Goal: Check status: Check status

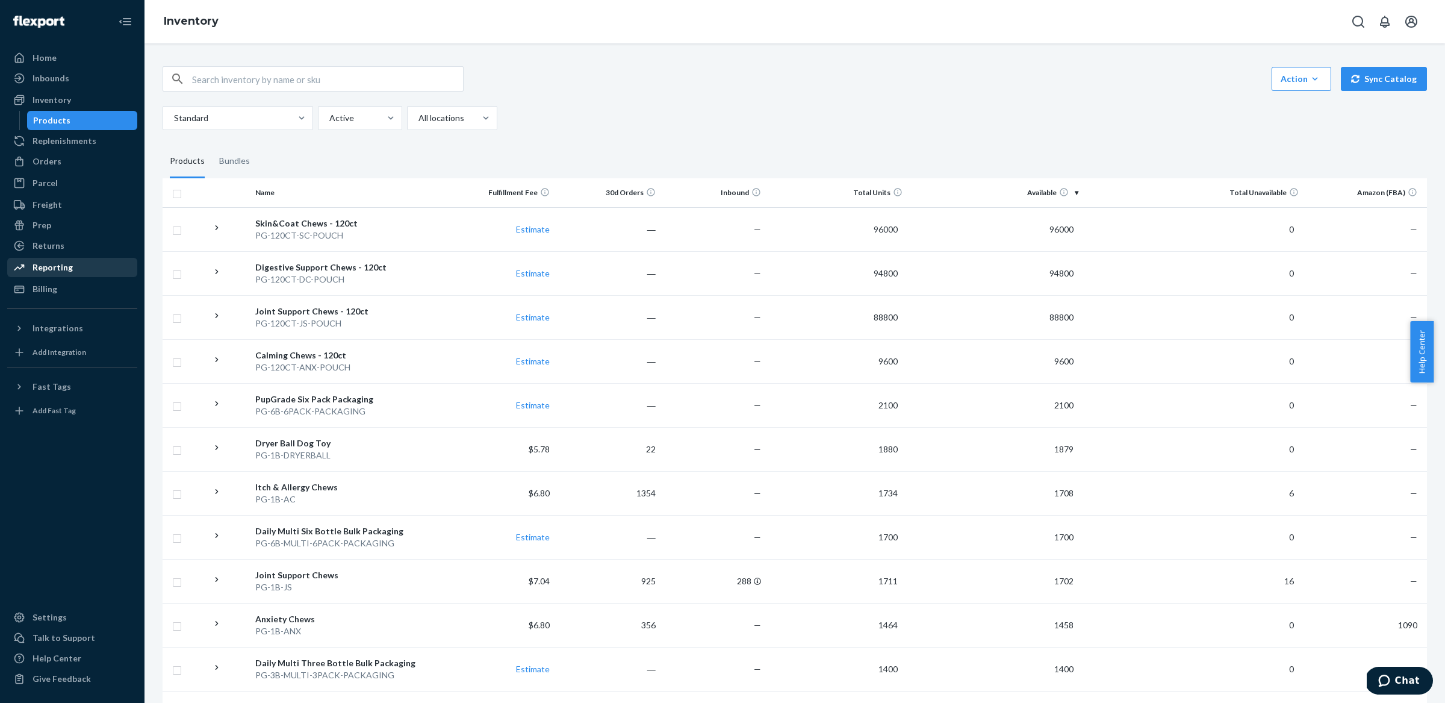
click at [63, 264] on div "Reporting" at bounding box center [53, 267] width 40 height 12
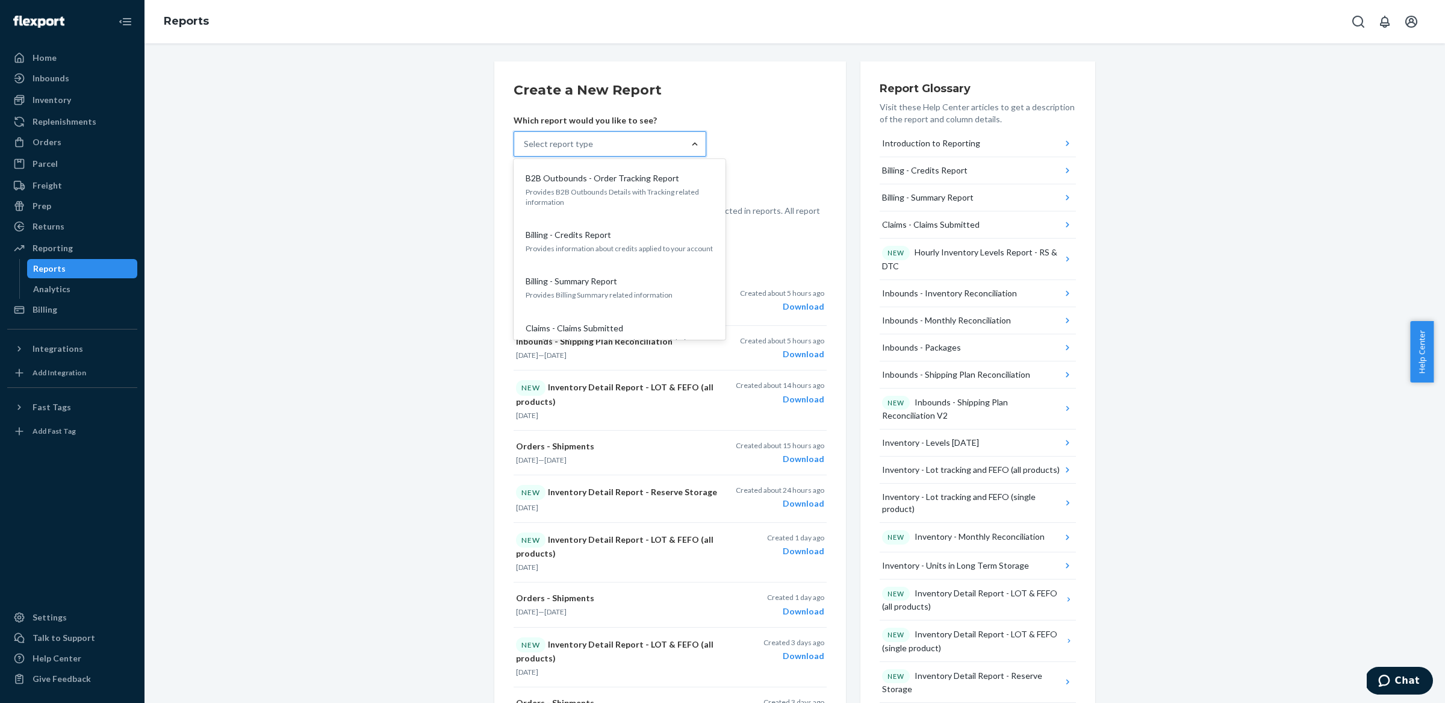
click at [439, 274] on div "Create a New Report Which report would you like to see? option Billing - Summar…" at bounding box center [795, 633] width 1283 height 1144
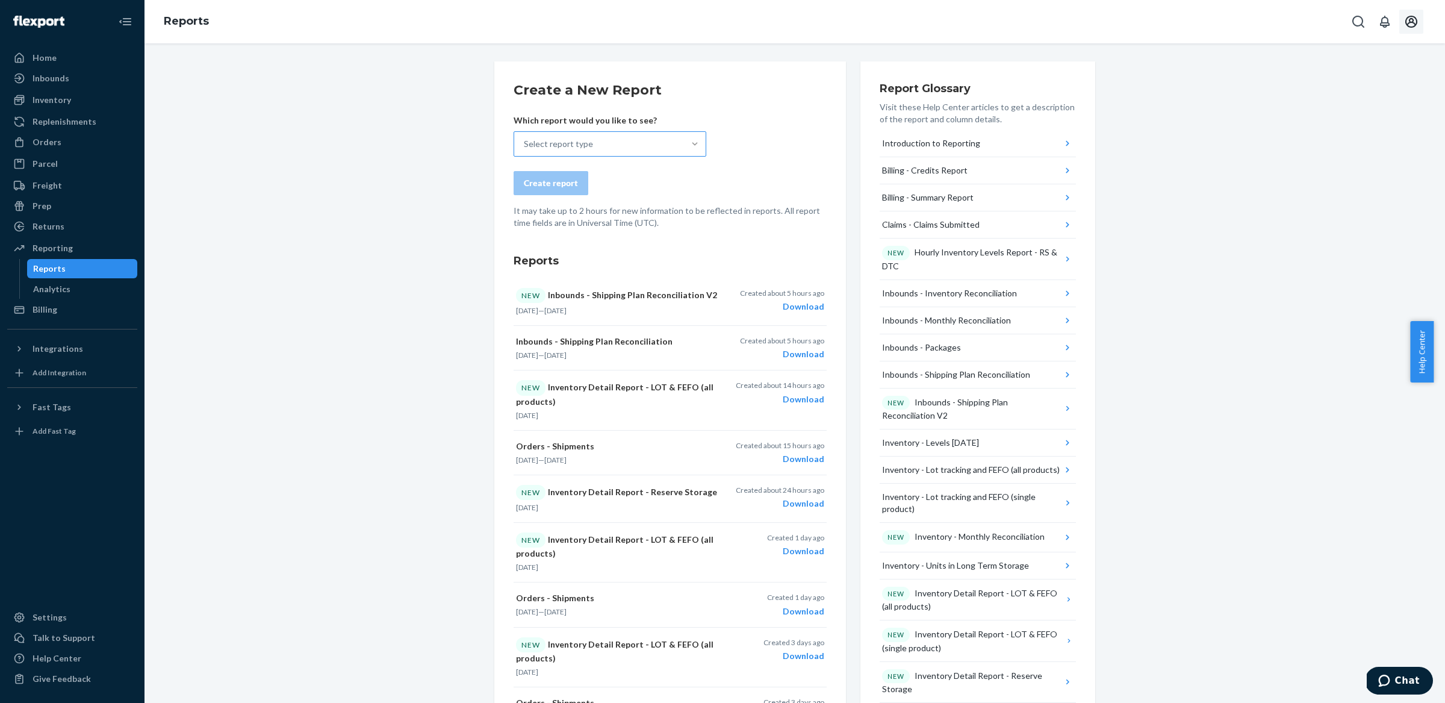
click at [1409, 20] on icon "Open account menu" at bounding box center [1412, 22] width 12 height 12
click at [54, 82] on div "Inbounds" at bounding box center [51, 78] width 37 height 12
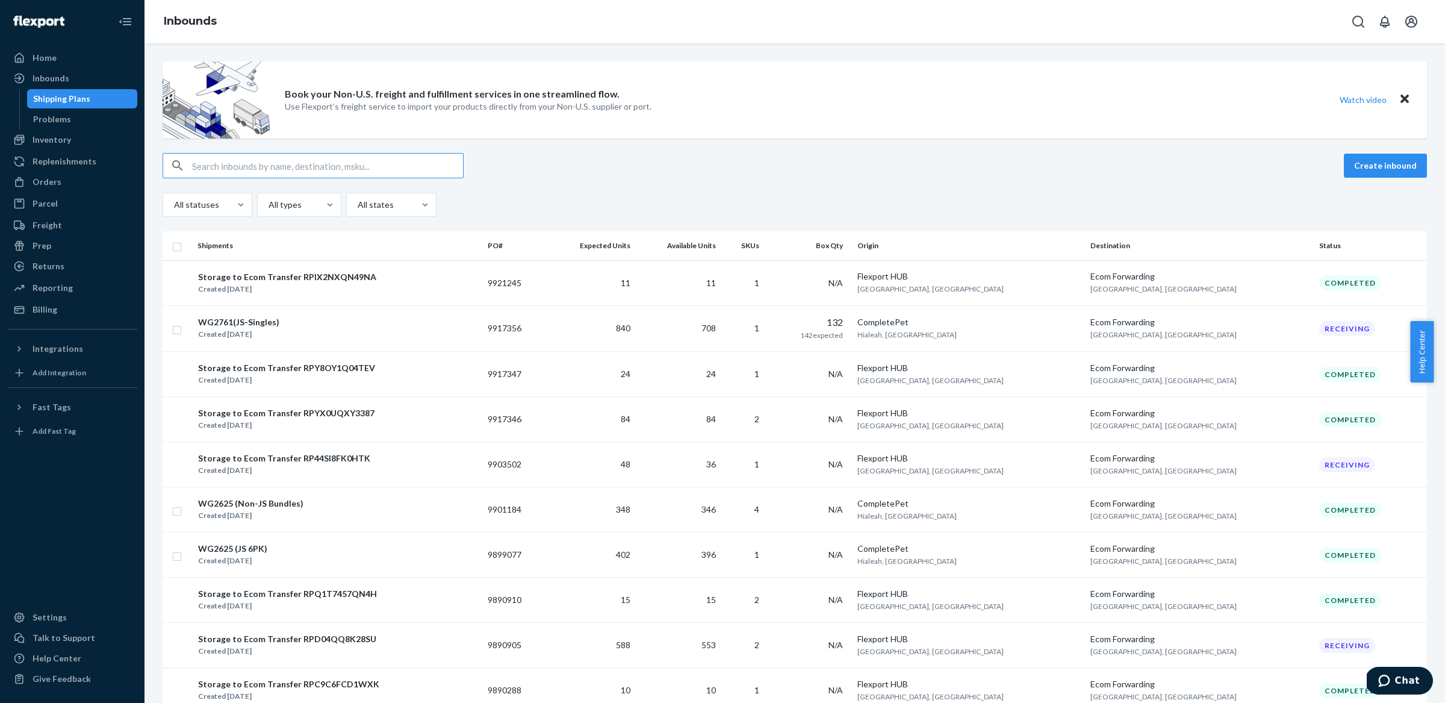
click at [264, 165] on input "text" at bounding box center [327, 166] width 271 height 24
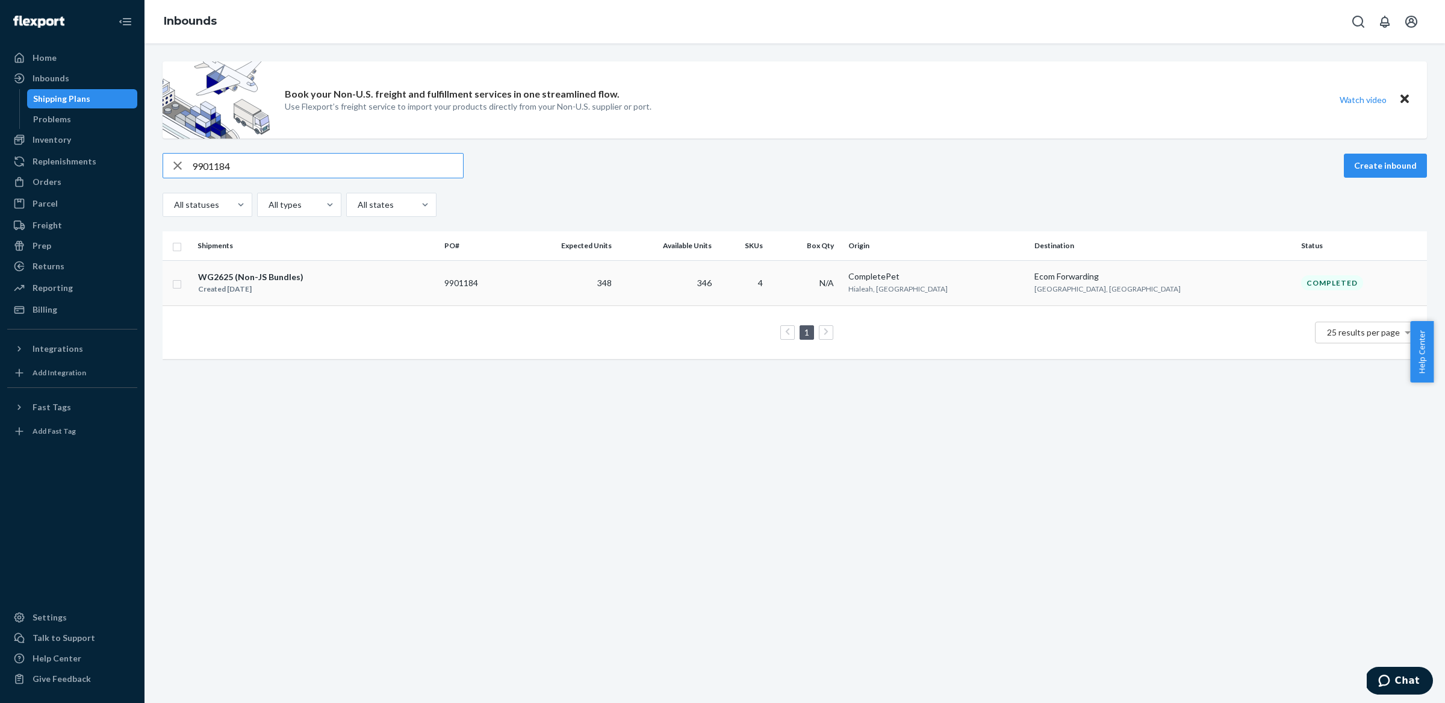
type input "9901184"
click at [259, 283] on div "Created [DATE]" at bounding box center [250, 289] width 105 height 12
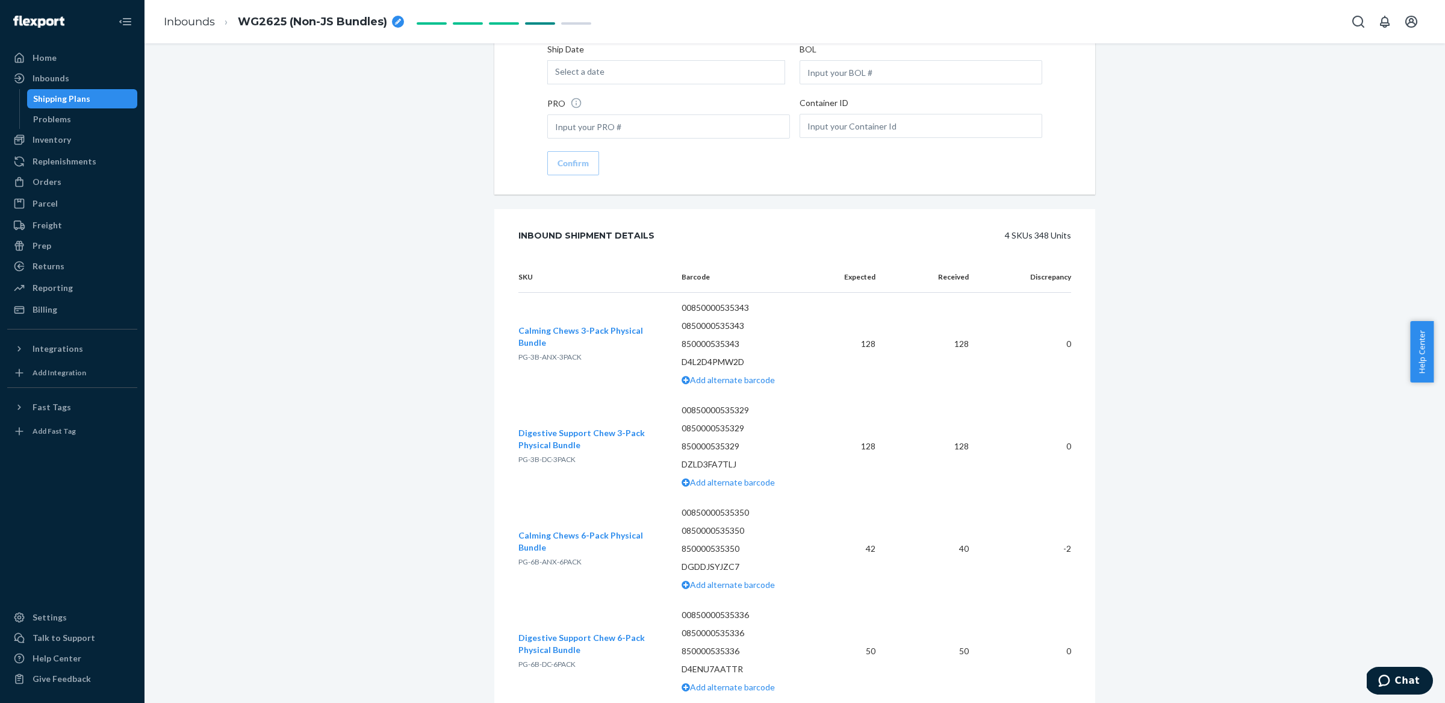
scroll to position [2128, 0]
